Goal: Navigation & Orientation: Find specific page/section

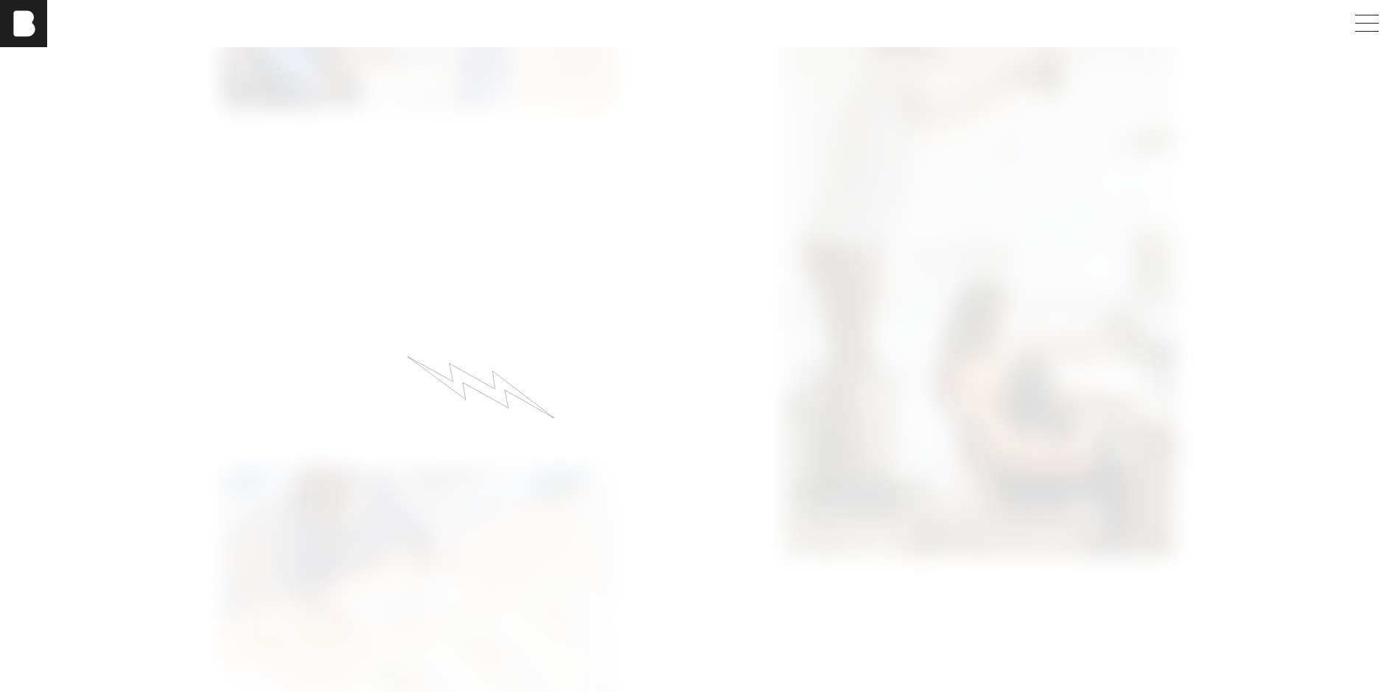
scroll to position [920, 0]
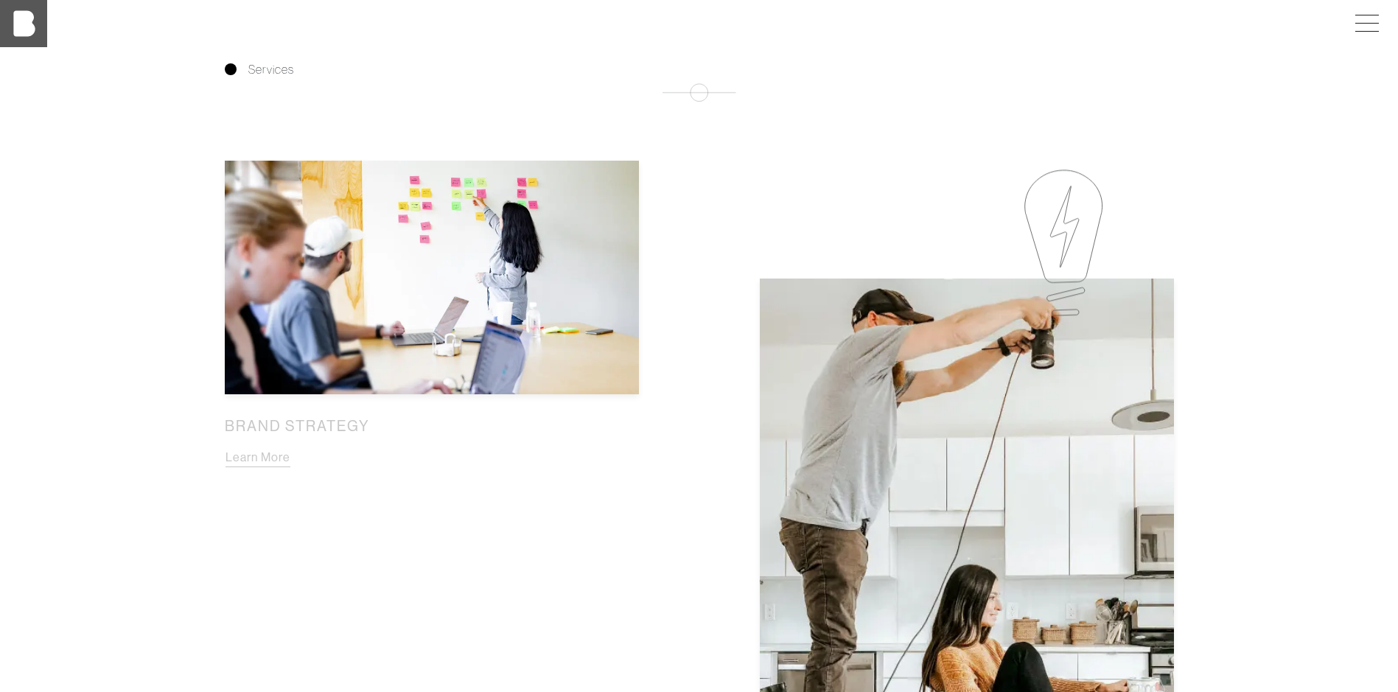
click at [31, 30] on img at bounding box center [23, 23] width 47 height 47
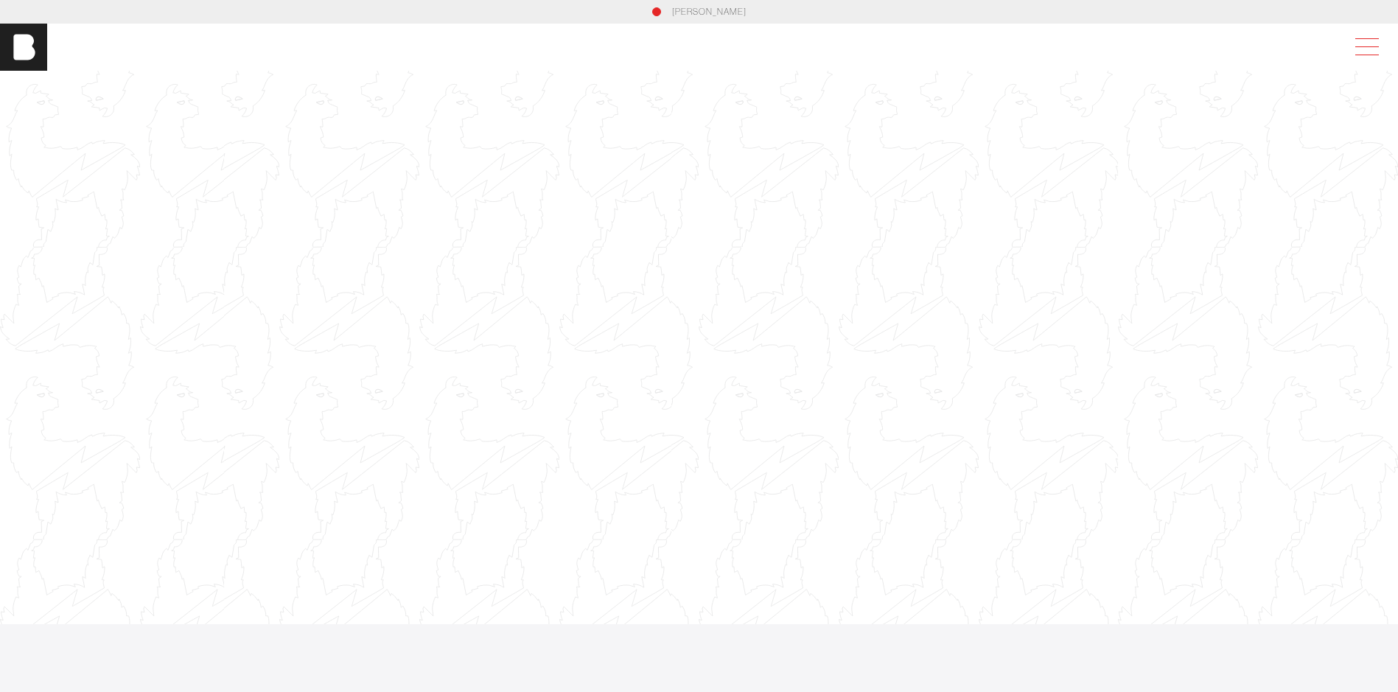
click at [1373, 49] on span at bounding box center [1364, 47] width 34 height 27
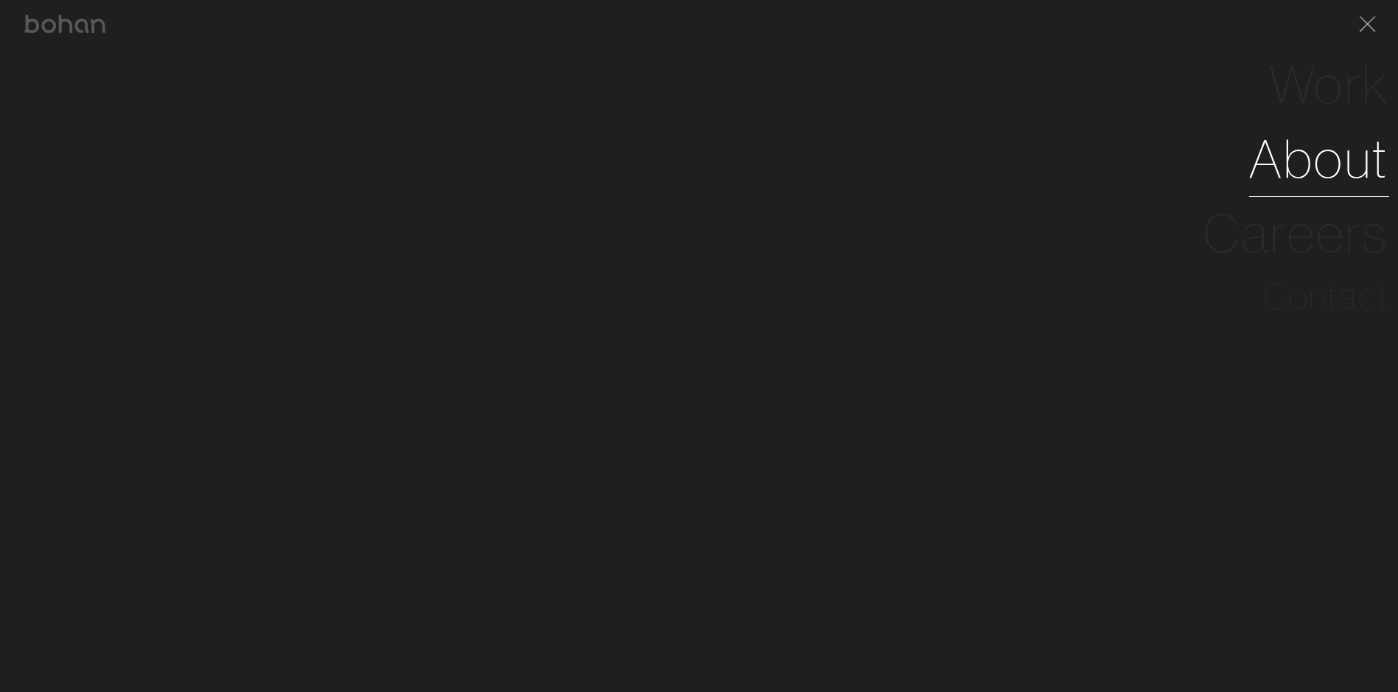
click at [1295, 169] on link "About" at bounding box center [1319, 159] width 140 height 74
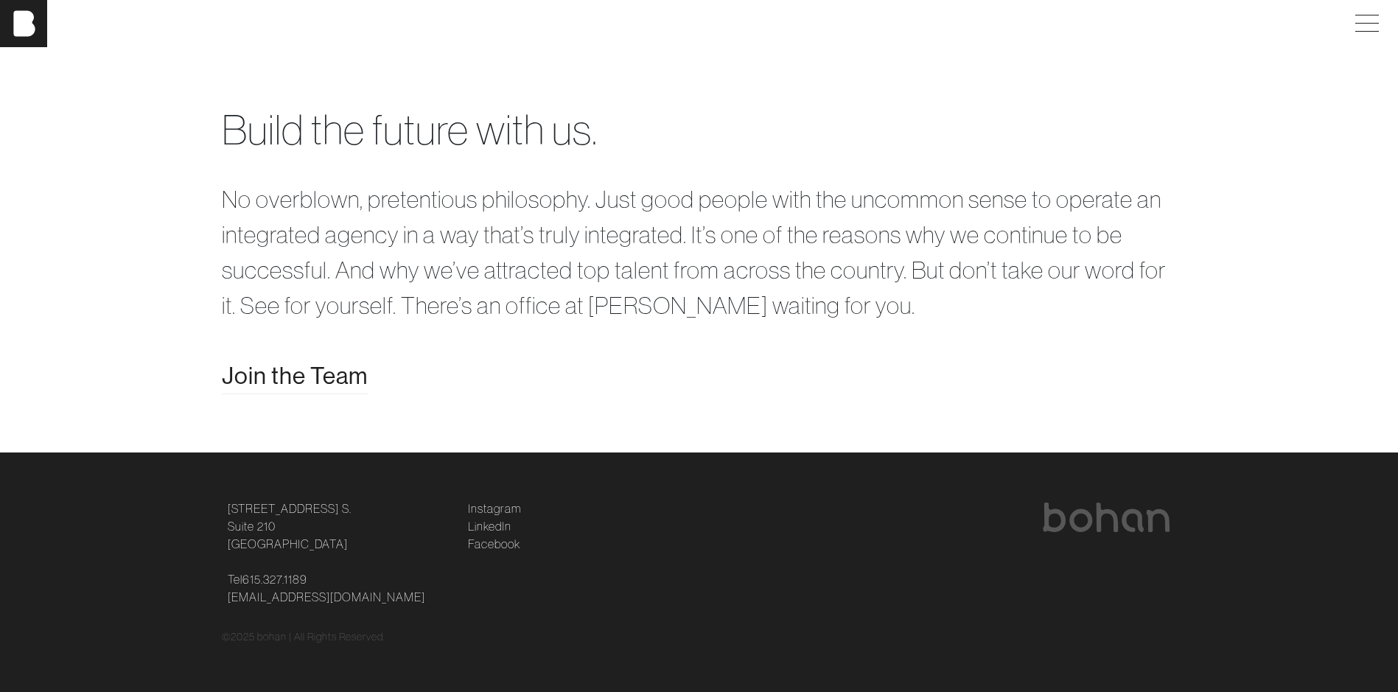
scroll to position [3103, 2]
